Goal: Information Seeking & Learning: Understand process/instructions

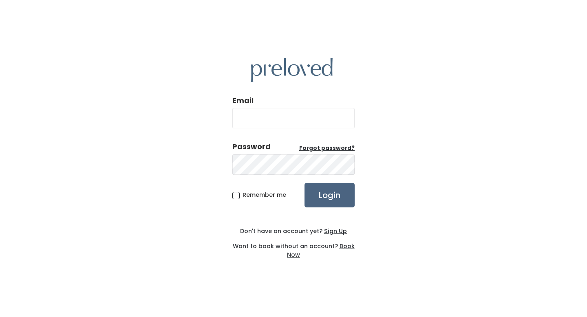
type input "yochabelle@gmail.com"
click at [321, 194] on input "Login" at bounding box center [329, 195] width 50 height 24
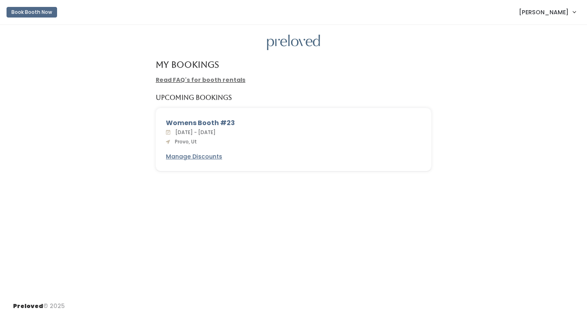
click at [206, 127] on div "Womens Booth #23" at bounding box center [293, 123] width 255 height 10
click at [204, 120] on div "Womens Booth #23" at bounding box center [293, 123] width 255 height 10
click at [198, 82] on link "Read FAQ's for booth rentals" at bounding box center [201, 80] width 90 height 8
click at [206, 122] on div "Womens Booth #23" at bounding box center [293, 123] width 255 height 10
click at [203, 118] on div "Womens Booth #23" at bounding box center [293, 123] width 255 height 10
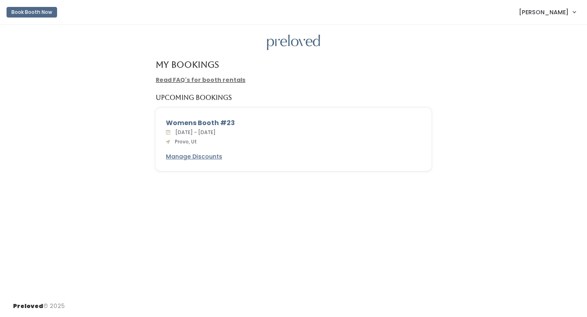
click at [198, 122] on div "Womens Booth #23" at bounding box center [293, 123] width 255 height 10
click at [194, 80] on link "Read FAQ's for booth rentals" at bounding box center [201, 80] width 90 height 8
click at [203, 83] on link "Read FAQ's for booth rentals" at bounding box center [201, 80] width 90 height 8
